Goal: Task Accomplishment & Management: Manage account settings

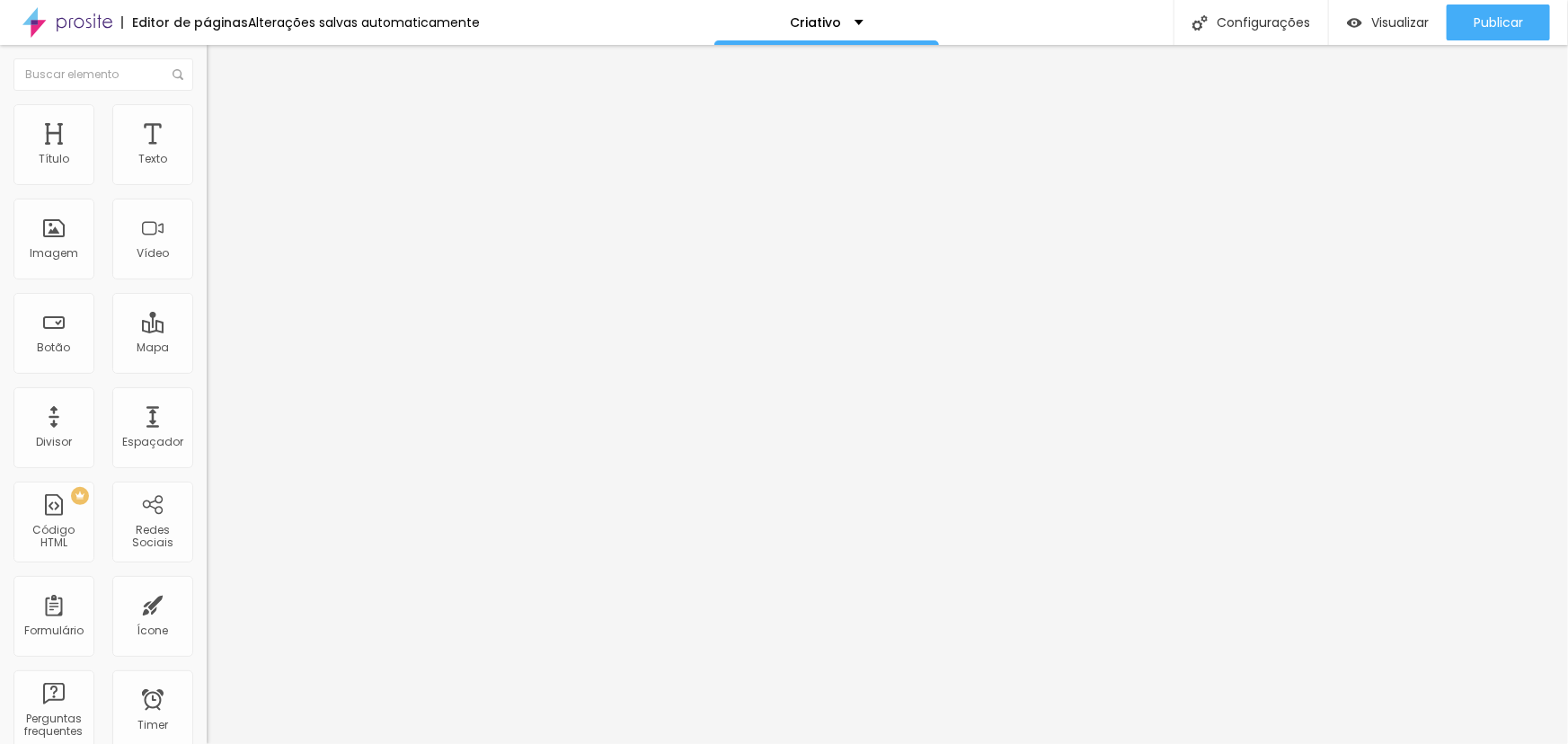
click at [207, 155] on span "Trocar imagem" at bounding box center [256, 146] width 98 height 15
click at [207, 368] on input "https://" at bounding box center [315, 359] width 215 height 18
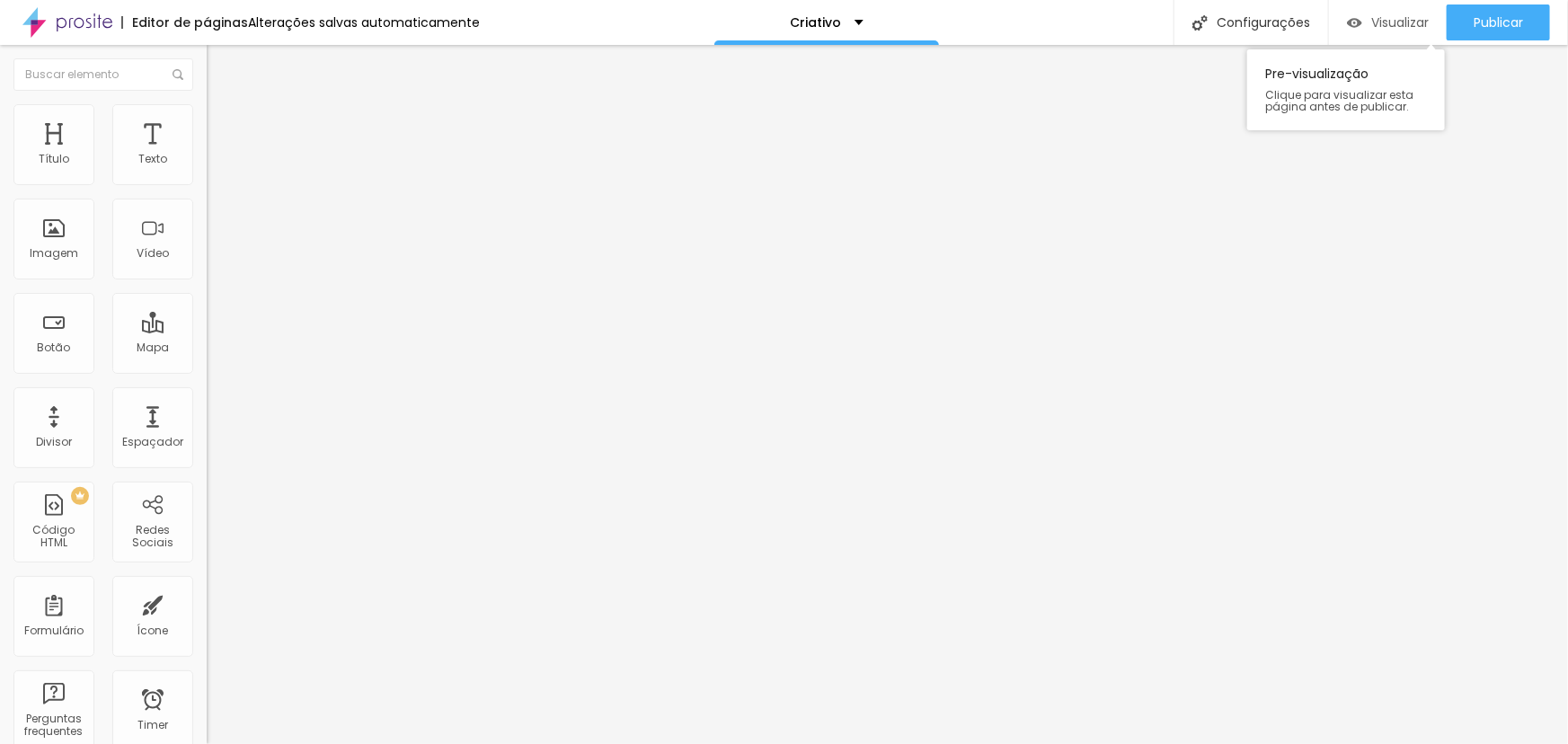
click at [1396, 27] on span "Visualizar" at bounding box center [1400, 22] width 58 height 14
click at [207, 155] on span "Trocar imagem" at bounding box center [256, 146] width 98 height 15
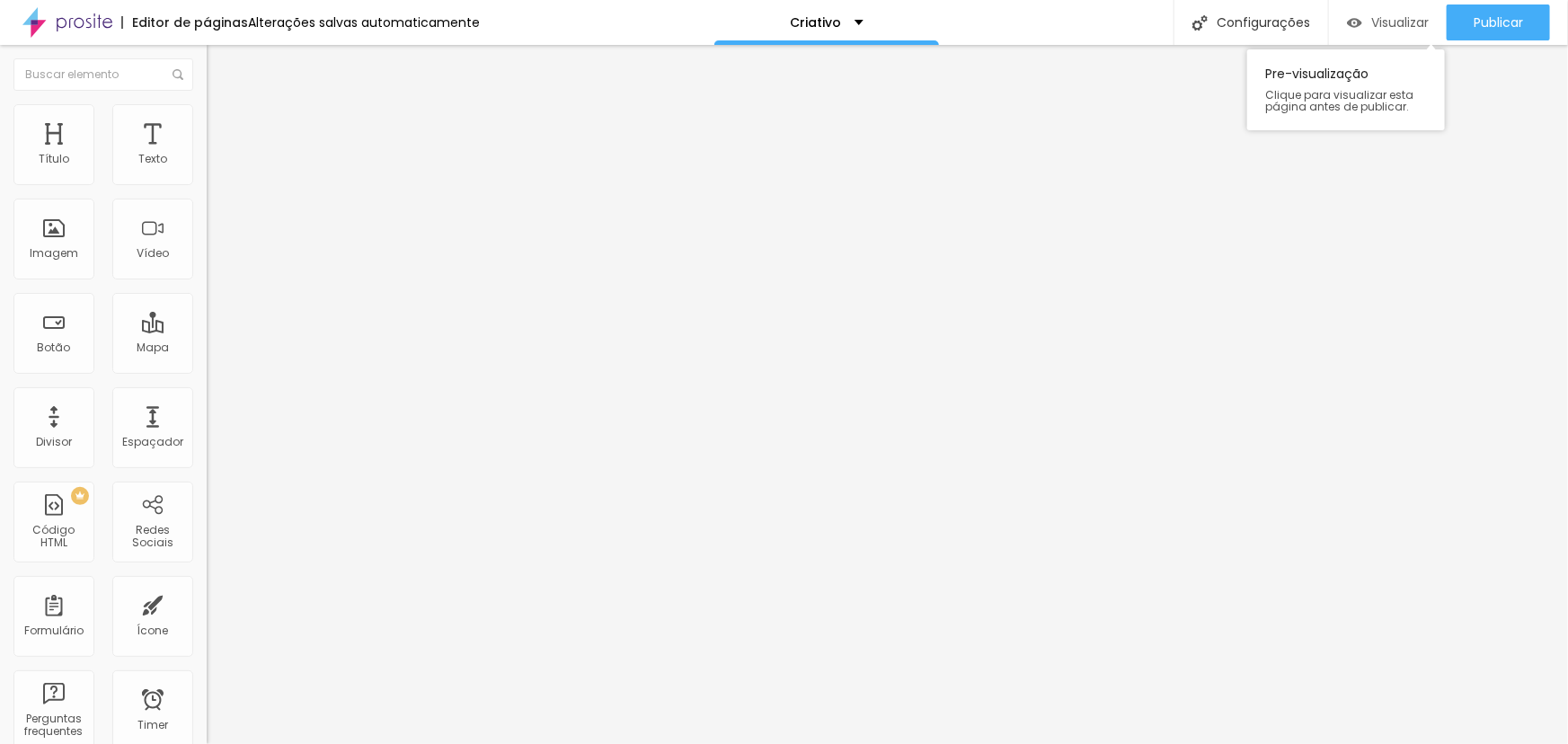
click at [1404, 26] on span "Visualizar" at bounding box center [1400, 22] width 58 height 14
click at [207, 368] on input "https://" at bounding box center [315, 359] width 215 height 18
click at [207, 155] on span "Trocar imagem" at bounding box center [256, 146] width 98 height 15
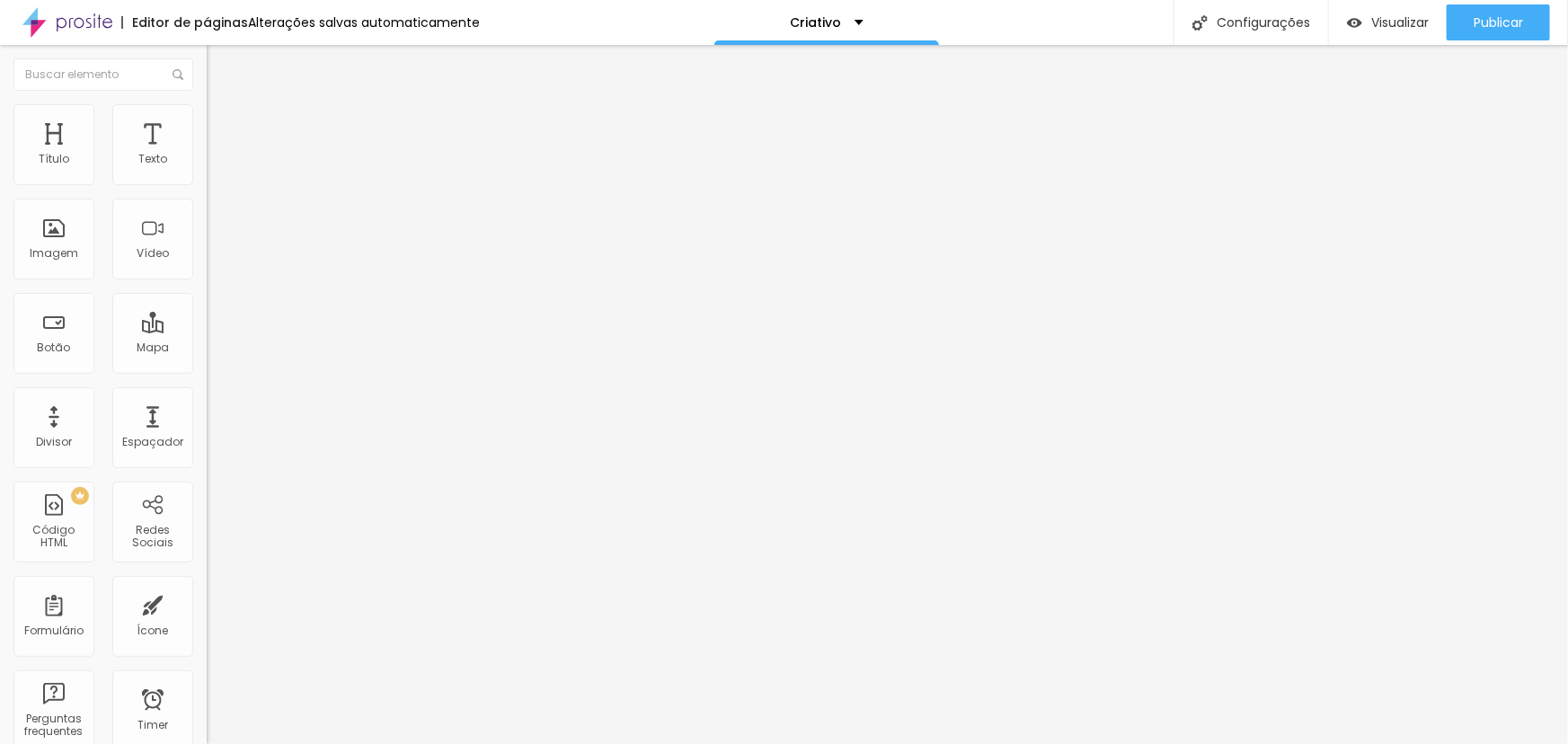
click at [1385, 15] on span "Visualizar" at bounding box center [1400, 22] width 58 height 14
click at [207, 368] on input "https://" at bounding box center [315, 359] width 215 height 18
paste input "[URL][DOMAIN_NAME]"
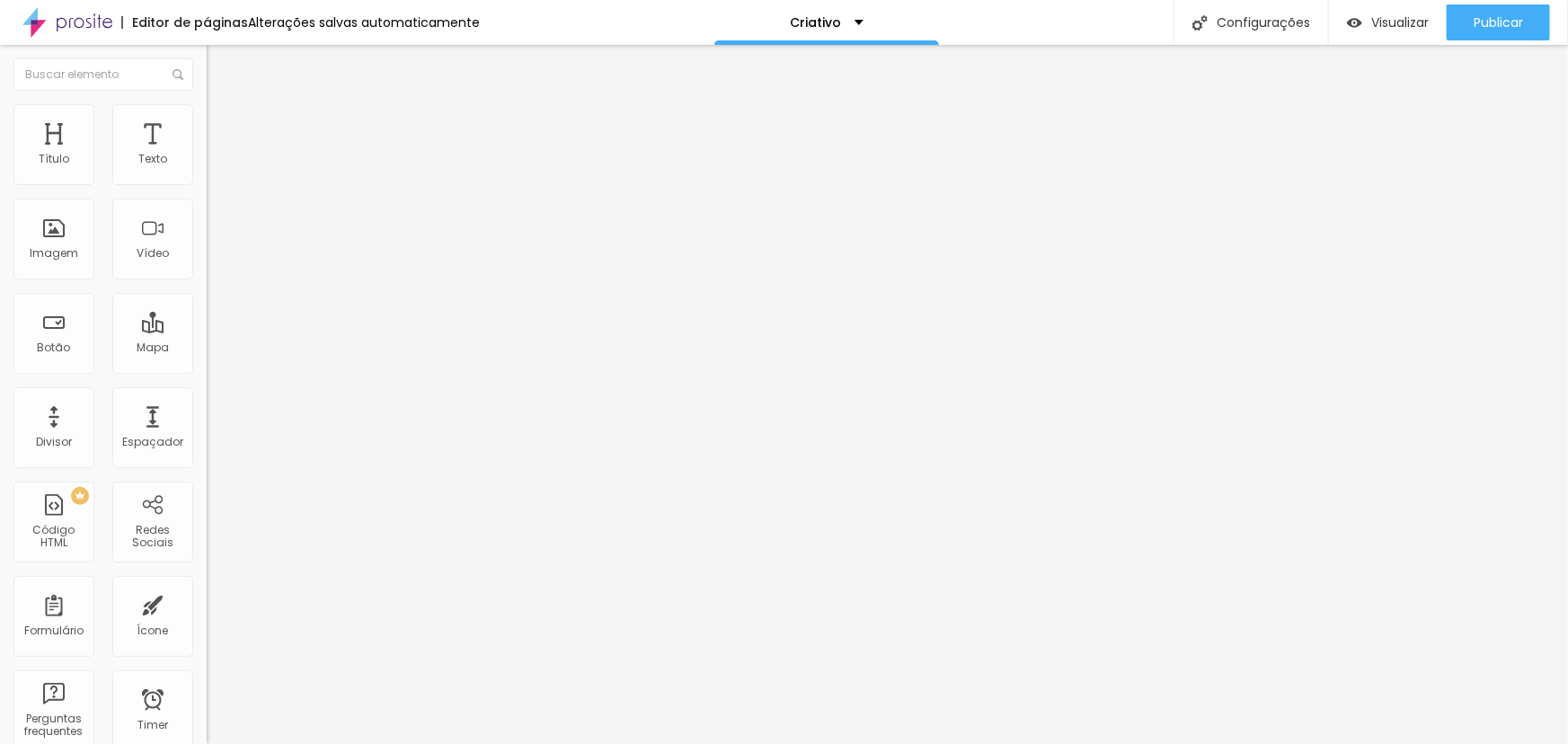
type input "https://[URL][DOMAIN_NAME]"
click at [1506, 9] on div "Publicar" at bounding box center [1498, 23] width 49 height 36
click at [1374, 27] on span "Visualizar" at bounding box center [1400, 22] width 58 height 14
click at [1477, 25] on span "Publicar" at bounding box center [1498, 22] width 49 height 14
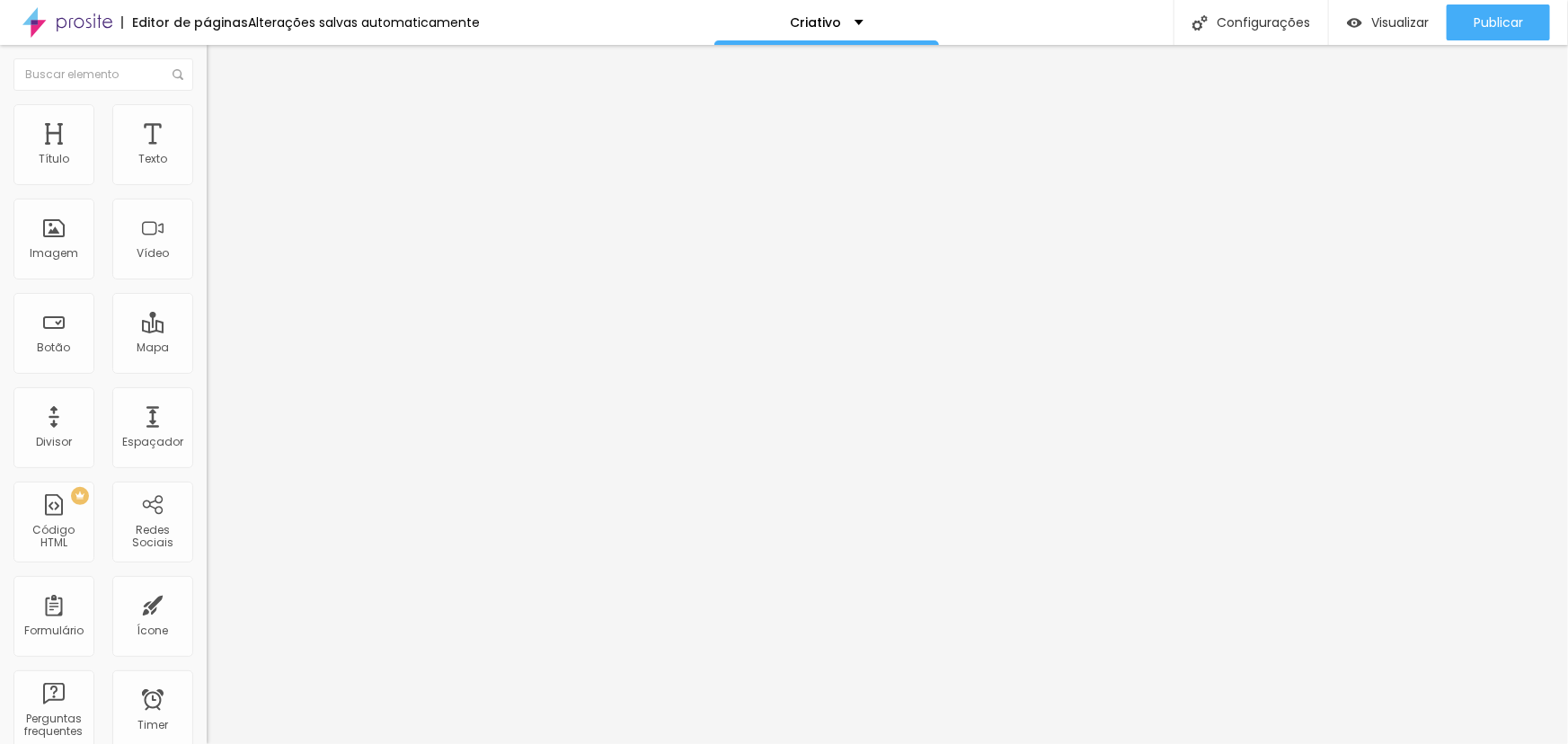
click at [220, 67] on div "Editar Seção" at bounding box center [273, 65] width 106 height 14
click at [107, 11] on img at bounding box center [67, 23] width 90 height 45
click at [207, 155] on span "Trocar imagem" at bounding box center [256, 146] width 98 height 15
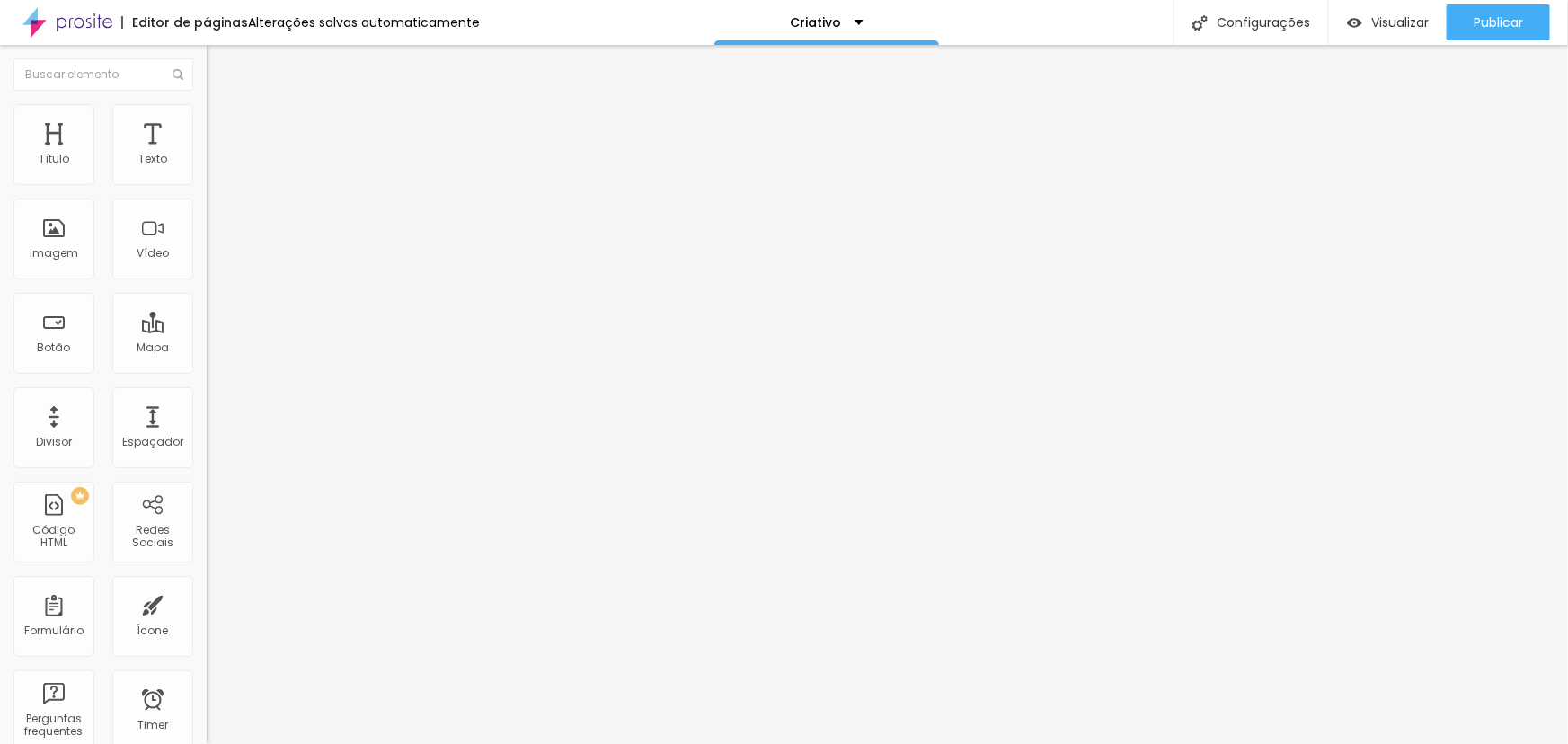
click at [207, 368] on input "https://[URL][DOMAIN_NAME]" at bounding box center [315, 359] width 215 height 18
paste input "text"
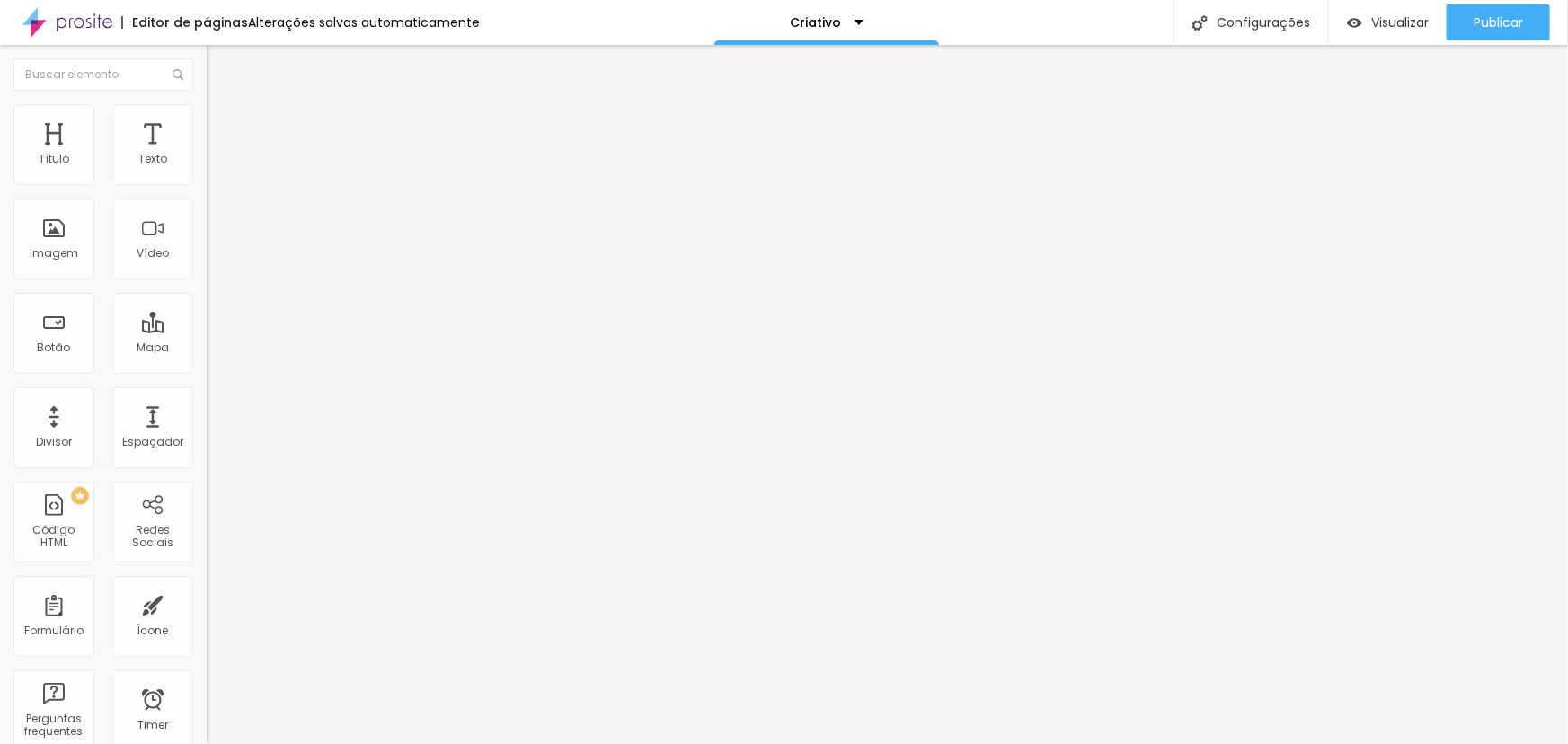
scroll to position [0, 128]
type input "[URL][DOMAIN_NAME]"
click at [207, 411] on div "Trocar imagem Descrição da imagem (Alt) Alinhamento Proporção Original Cinema 1…" at bounding box center [310, 275] width 207 height 270
click at [207, 368] on input "[URL][DOMAIN_NAME]" at bounding box center [315, 359] width 215 height 18
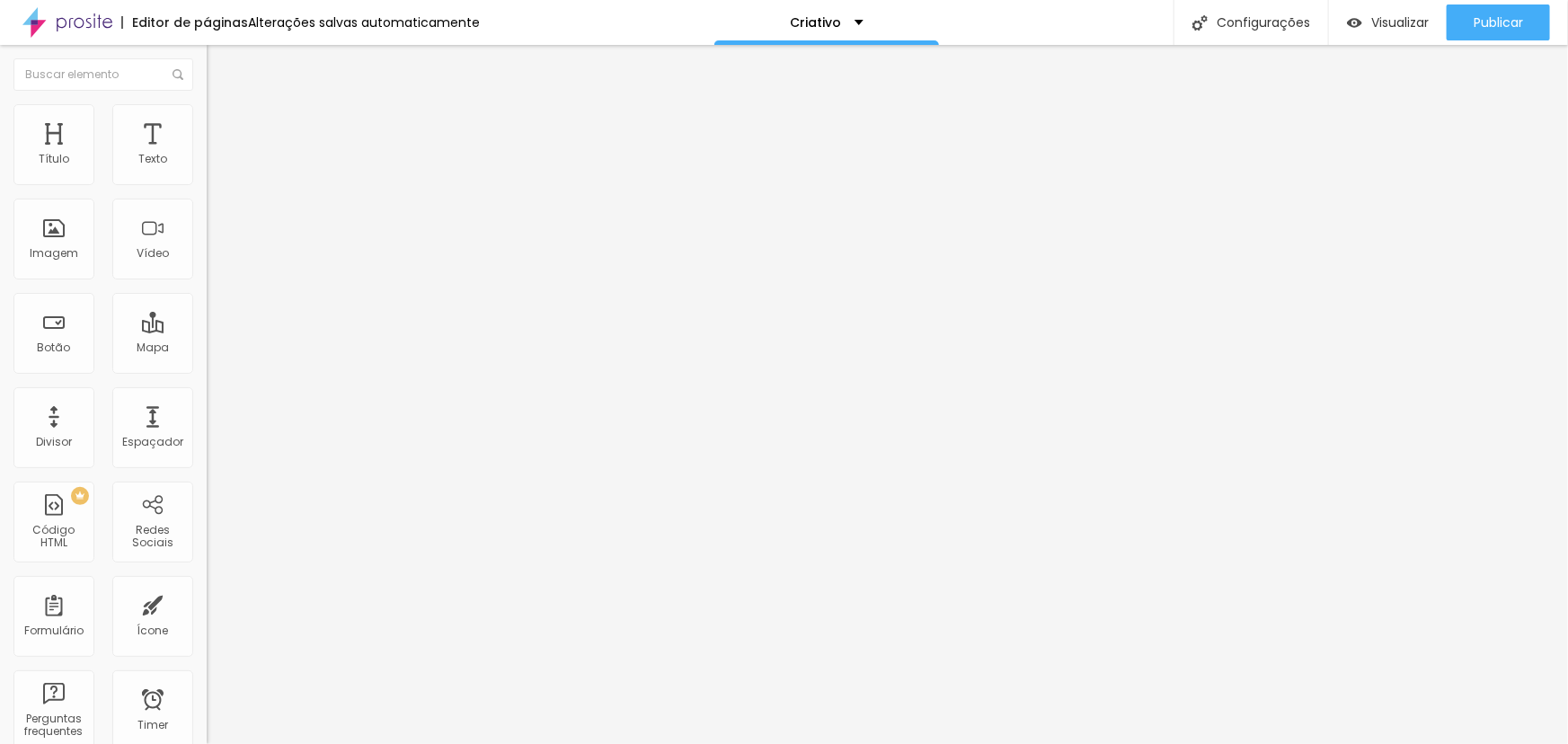
click at [207, 368] on input "[URL][DOMAIN_NAME]" at bounding box center [315, 359] width 215 height 18
click at [1512, 27] on span "Publicar" at bounding box center [1498, 22] width 49 height 14
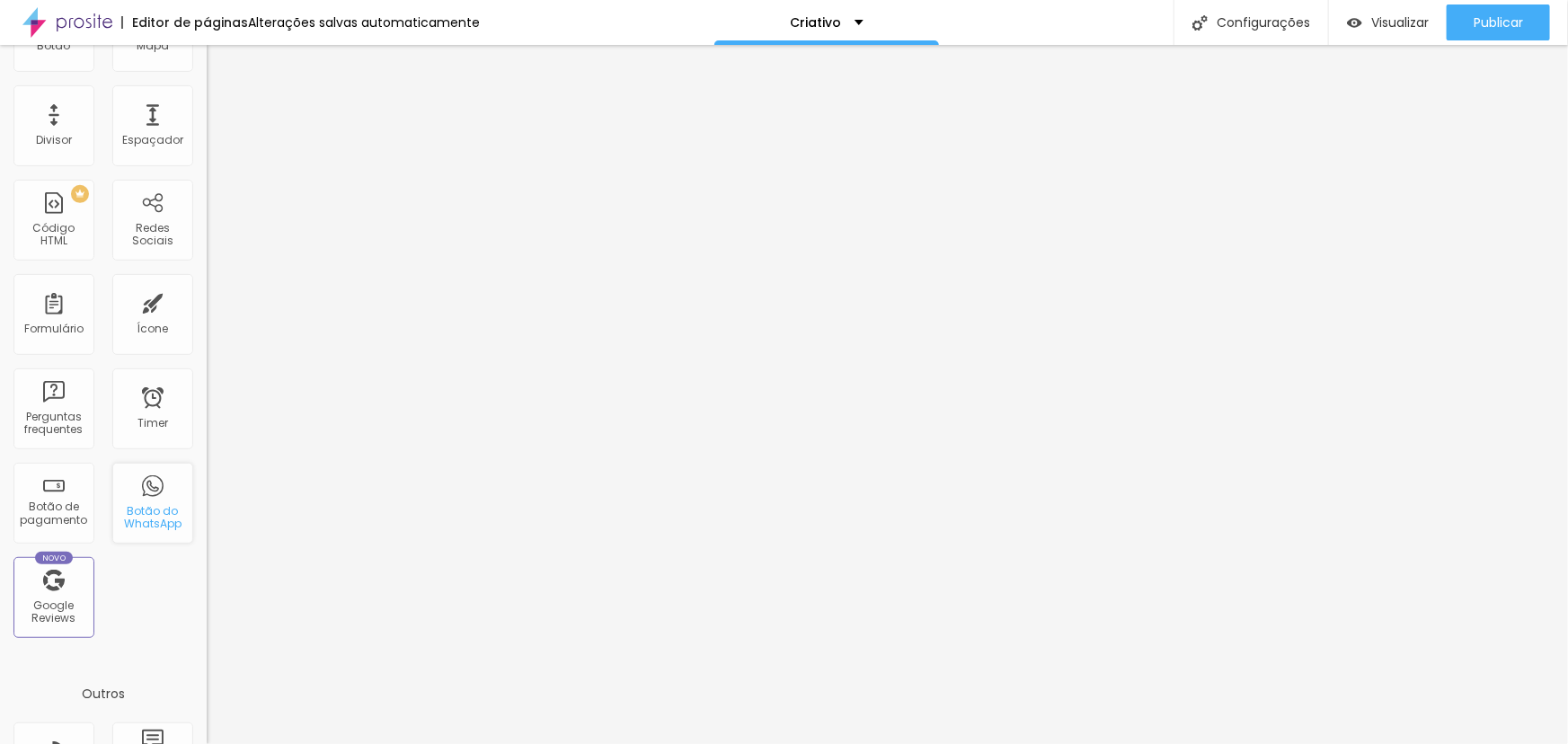
scroll to position [326, 0]
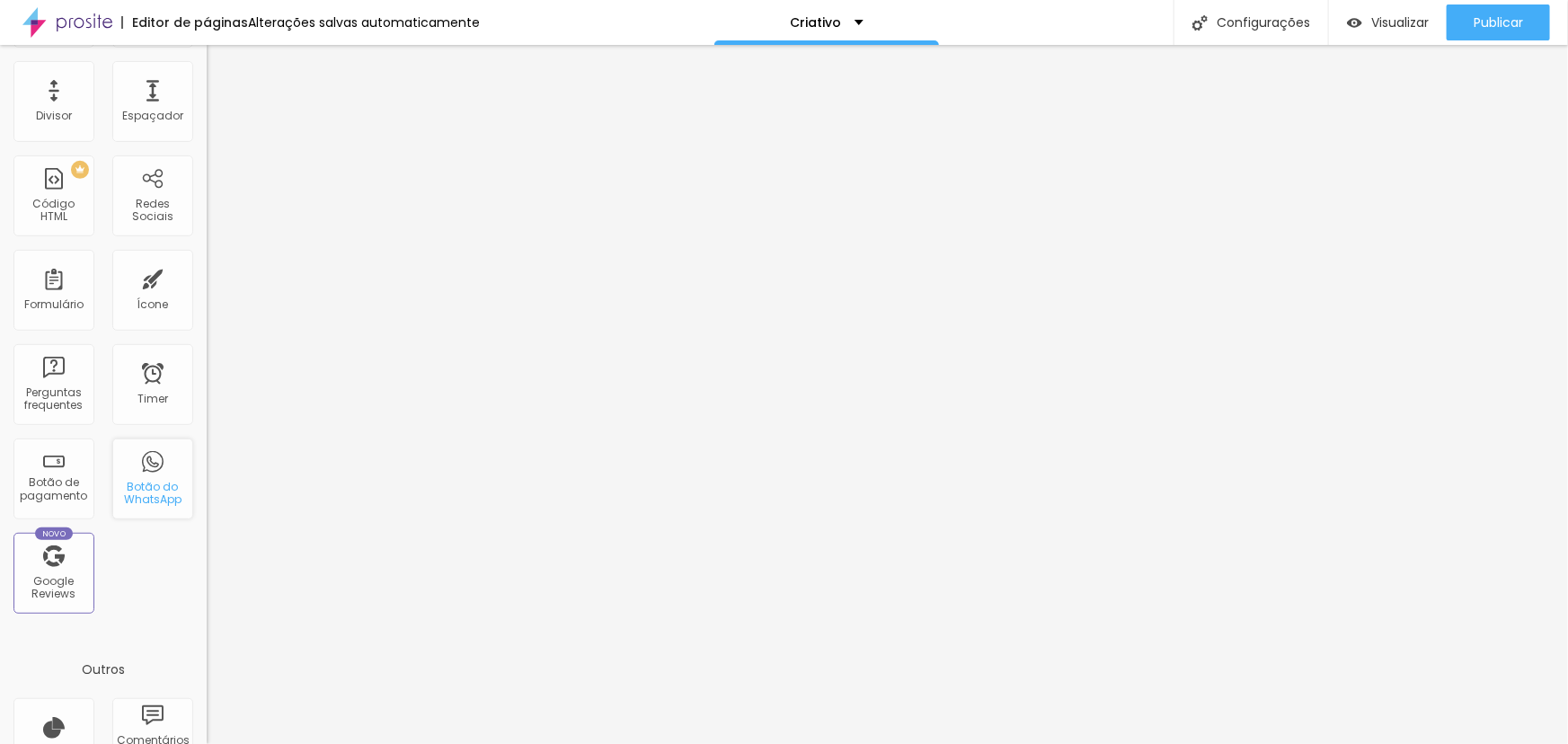
click at [135, 503] on div "Botão do WhatsApp" at bounding box center [152, 494] width 71 height 26
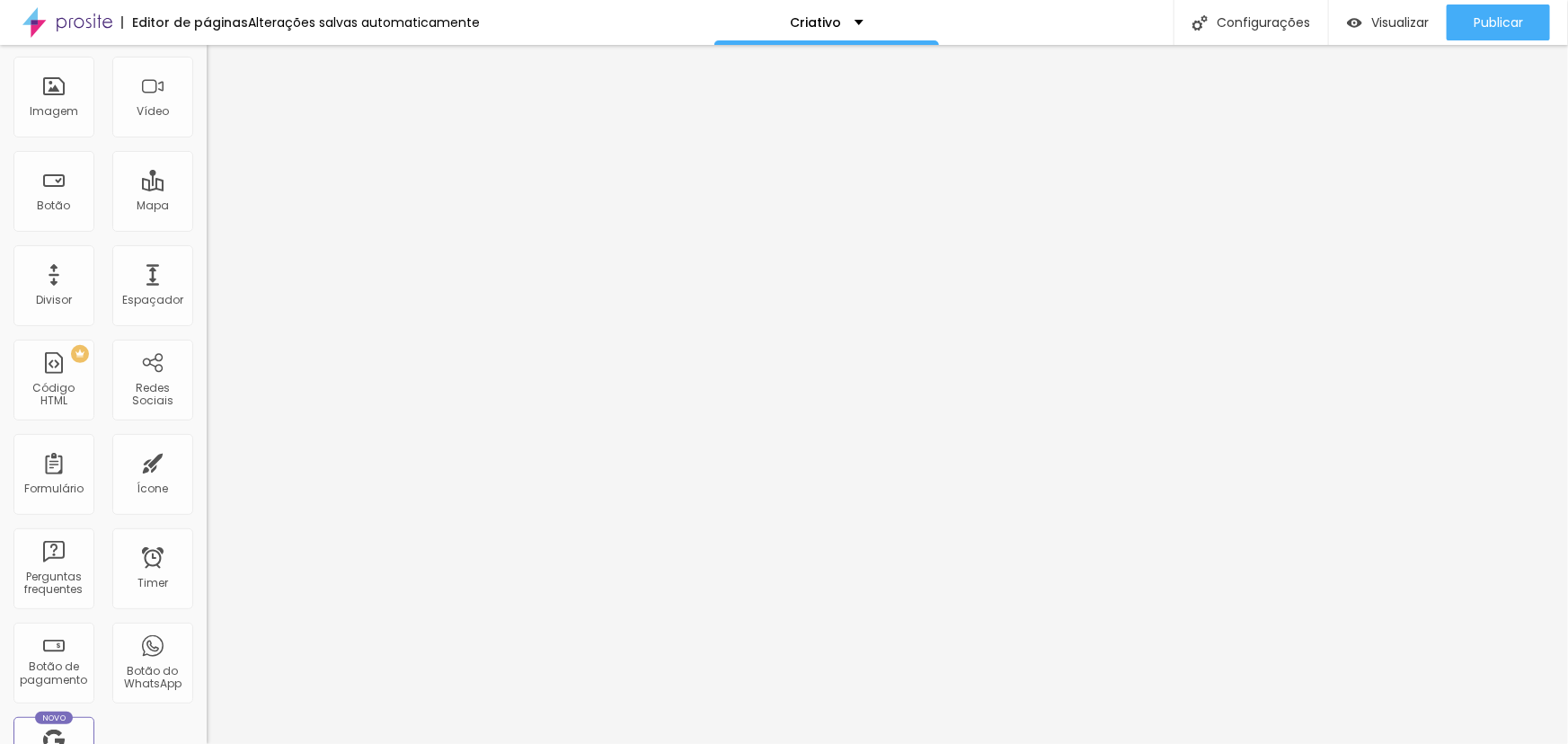
scroll to position [0, 0]
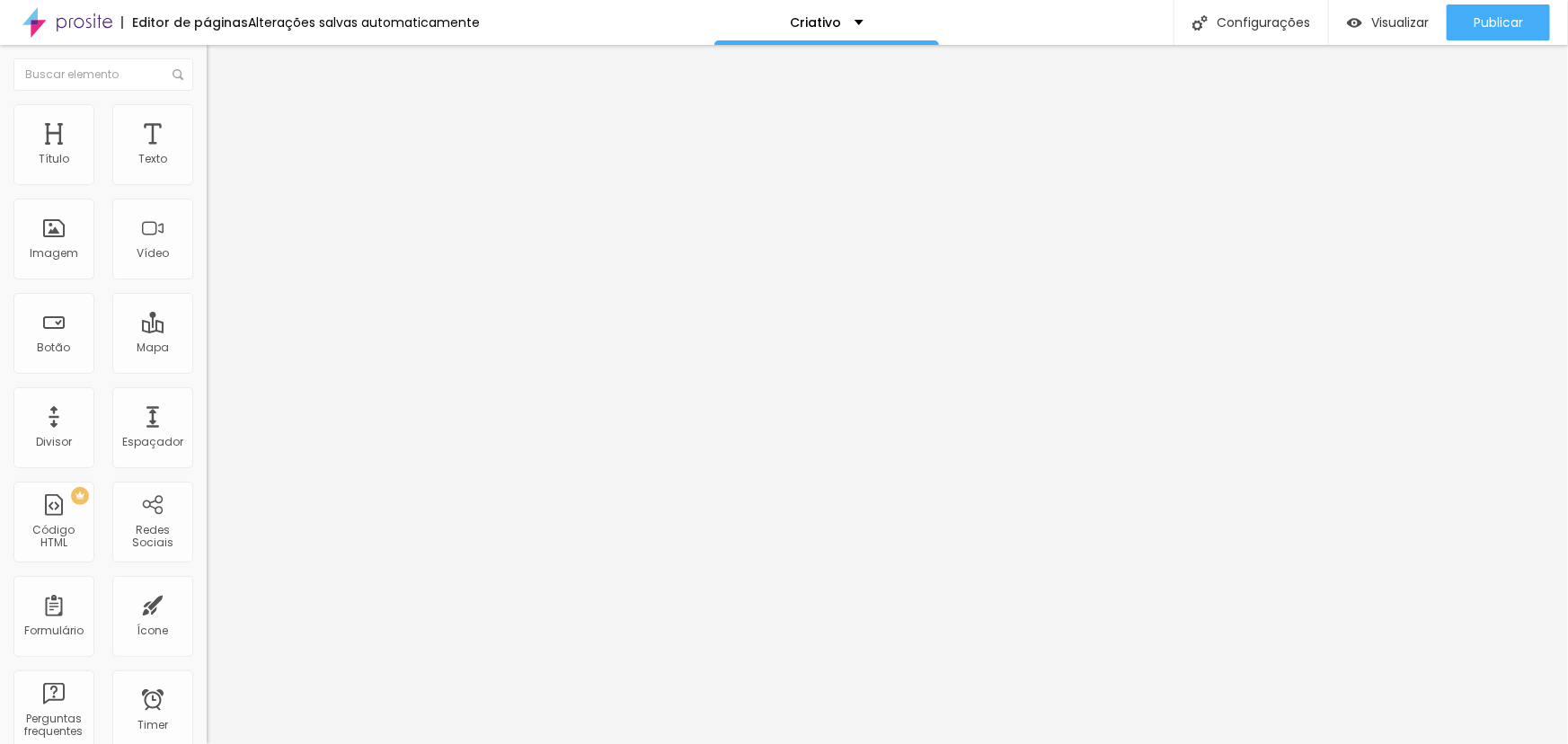
click at [207, 122] on li "Avançado" at bounding box center [310, 130] width 207 height 18
click at [207, 104] on li "Conteúdo" at bounding box center [310, 94] width 207 height 18
click at [207, 281] on span "Original" at bounding box center [229, 274] width 43 height 15
click at [207, 312] on div "Quadrado 1:1" at bounding box center [310, 306] width 207 height 10
click at [207, 329] on div "Original" at bounding box center [310, 323] width 207 height 10
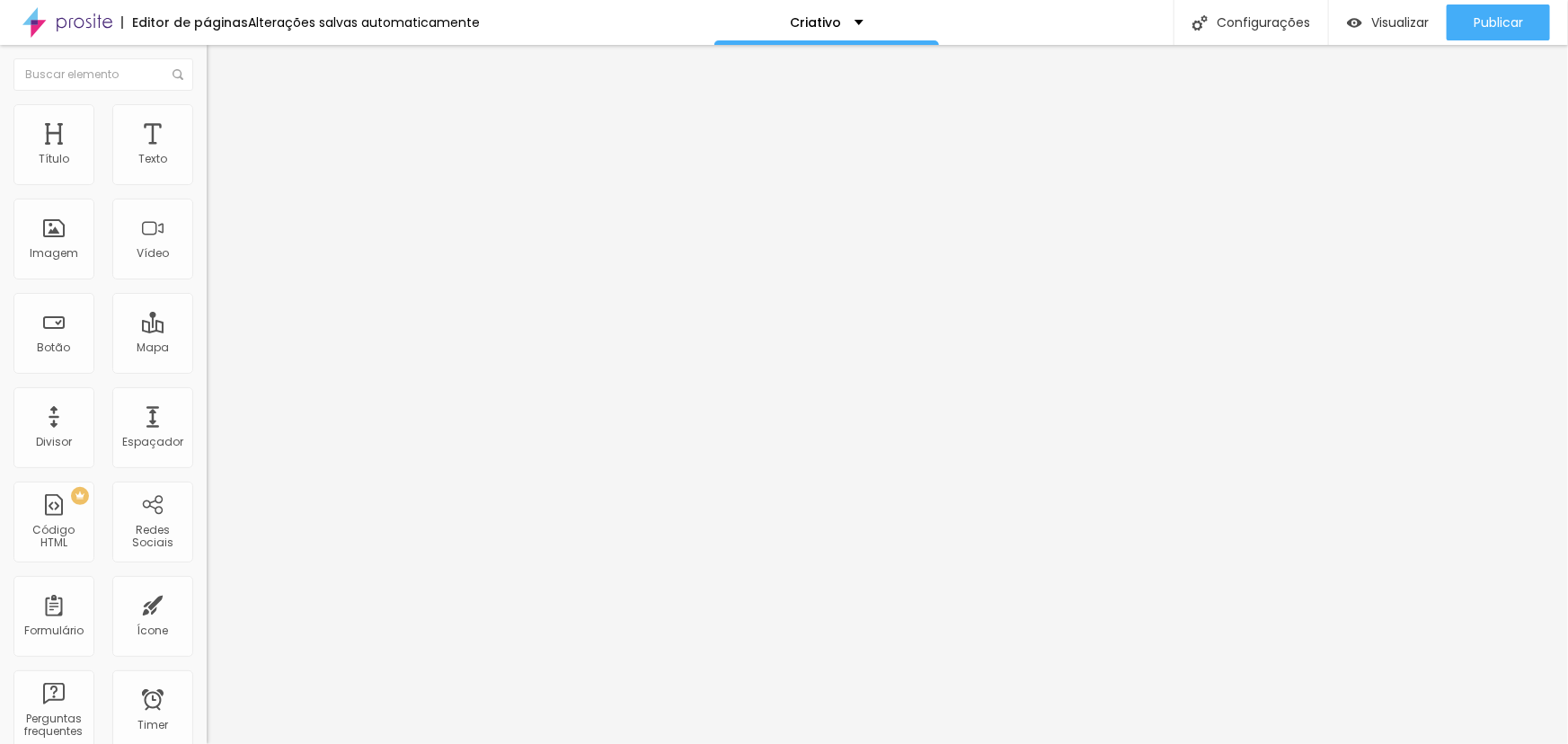
click at [207, 290] on div "Cinema 16:9" at bounding box center [310, 284] width 207 height 10
click at [207, 309] on span "Padrão" at bounding box center [227, 301] width 41 height 15
click at [207, 292] on span "Cinema" at bounding box center [230, 284] width 45 height 15
click at [207, 330] on span "Original" at bounding box center [229, 323] width 43 height 15
click at [207, 313] on span "Quadrado" at bounding box center [236, 306] width 59 height 15
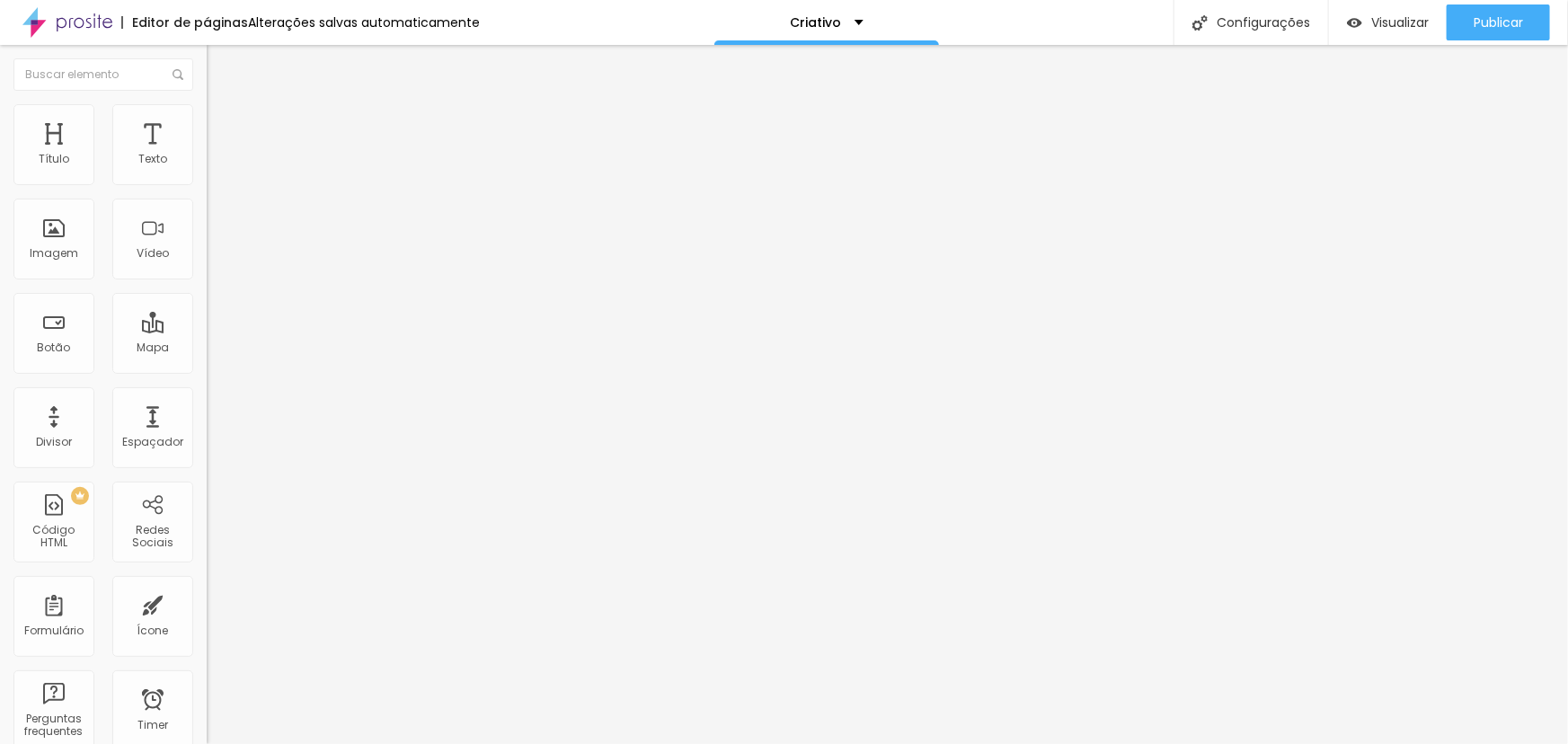
click at [207, 290] on div "Cinema 16:9" at bounding box center [310, 284] width 207 height 10
click at [207, 309] on span "Padrão" at bounding box center [227, 301] width 41 height 15
click at [207, 330] on span "Original" at bounding box center [229, 323] width 43 height 15
click at [251, 292] on span "16:9" at bounding box center [262, 284] width 21 height 15
click at [207, 155] on span "Trocar imagem" at bounding box center [256, 146] width 98 height 15
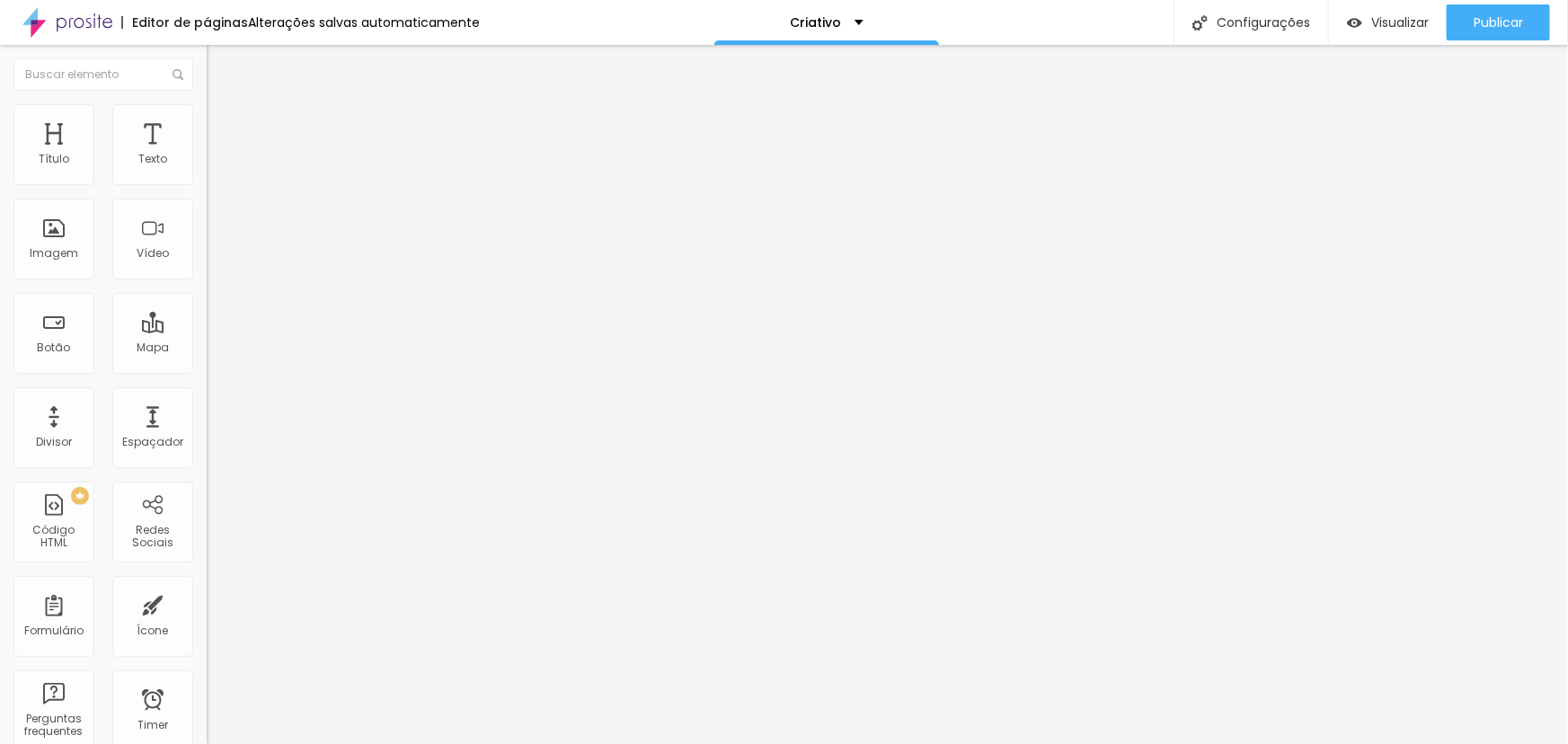
click at [207, 330] on span "Original" at bounding box center [229, 323] width 43 height 15
click at [207, 155] on span "Trocar imagem" at bounding box center [256, 146] width 98 height 15
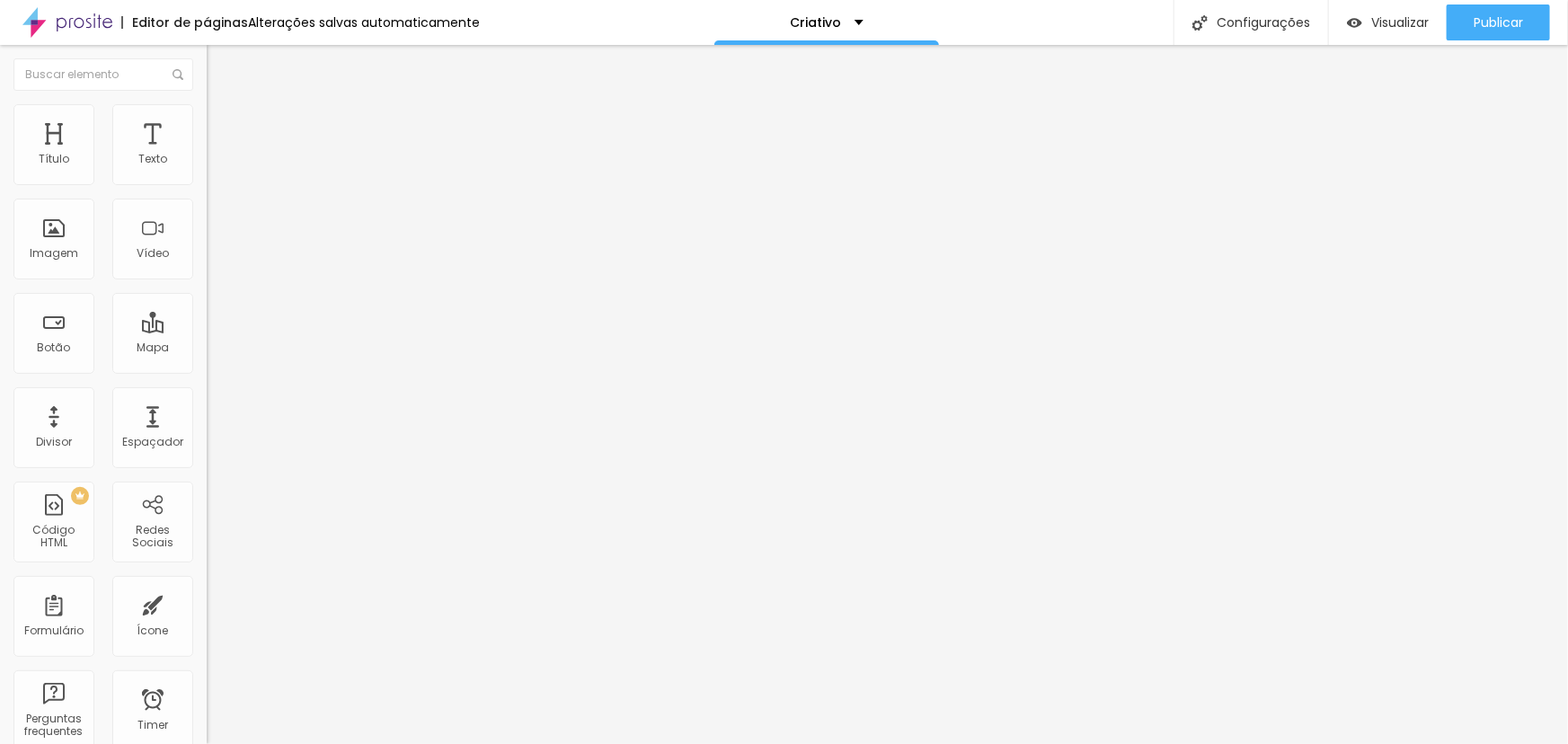
click at [1461, 23] on button "Publicar" at bounding box center [1497, 23] width 103 height 36
